Goal: Find specific page/section: Find specific page/section

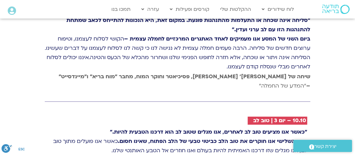
scroll to position [1123, 0]
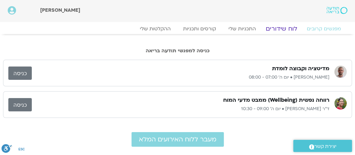
click at [285, 30] on link "לוח שידורים" at bounding box center [282, 28] width 46 height 7
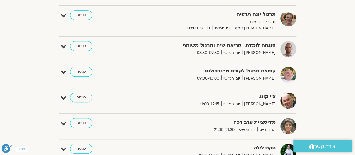
scroll to position [225, 0]
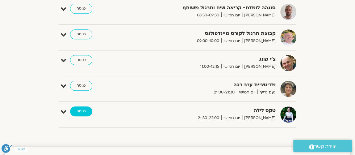
click at [78, 110] on link "כניסה" at bounding box center [81, 111] width 22 height 10
